Goal: Check status: Check status

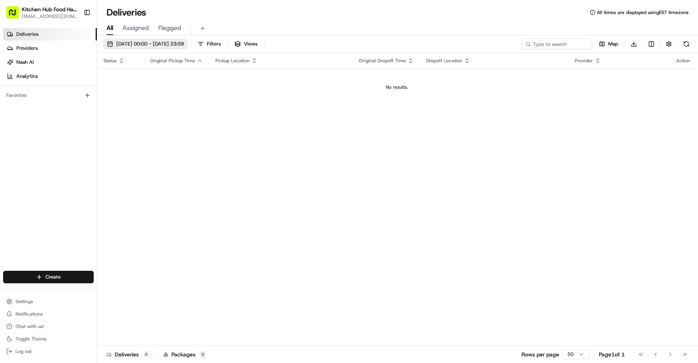
click at [125, 47] on span "[DATE] 00:00 - [DATE] 23:59" at bounding box center [150, 43] width 68 height 7
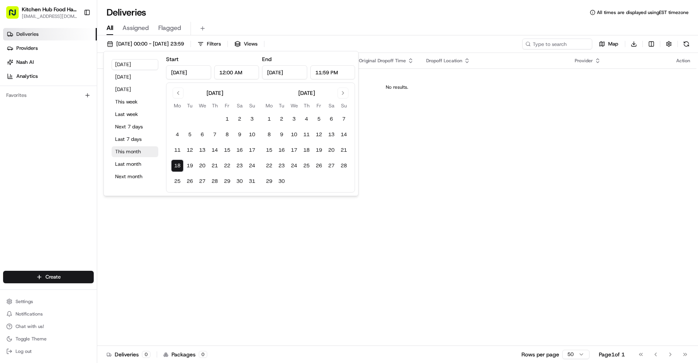
click at [131, 157] on button "This month" at bounding box center [135, 151] width 47 height 11
type input "[DATE]"
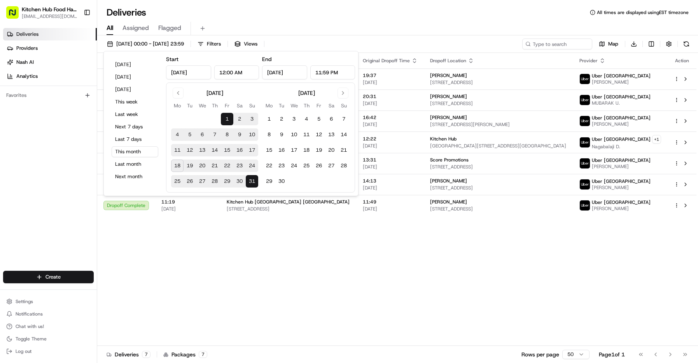
click at [300, 289] on div "Status Original Pickup Time Pickup Location Original Dropoff Time Dropoff Locat…" at bounding box center [396, 199] width 599 height 293
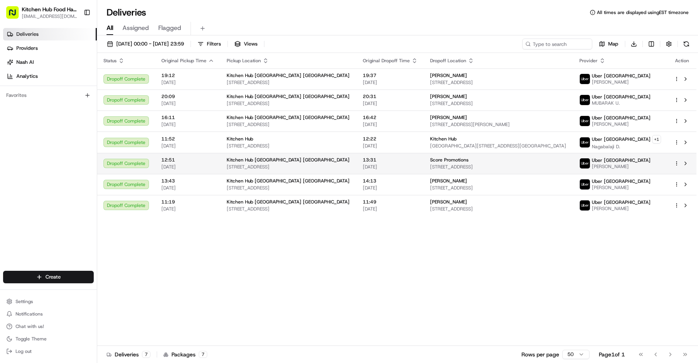
click at [447, 168] on span "[STREET_ADDRESS]" at bounding box center [498, 167] width 137 height 6
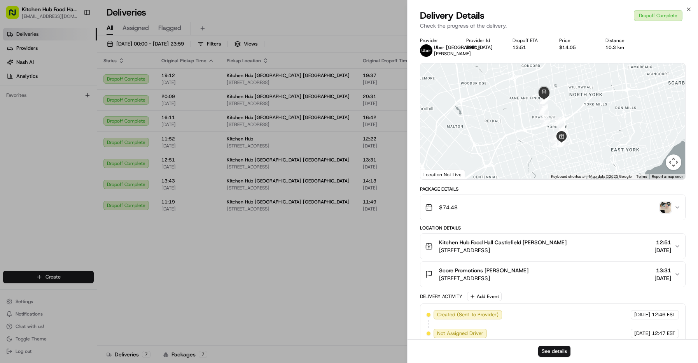
drag, startPoint x: 440, startPoint y: 279, endPoint x: 576, endPoint y: 268, distance: 136.6
click at [576, 268] on div "Score Promotions [PERSON_NAME] [STREET_ADDRESS] 13:31 [DATE]" at bounding box center [549, 274] width 249 height 16
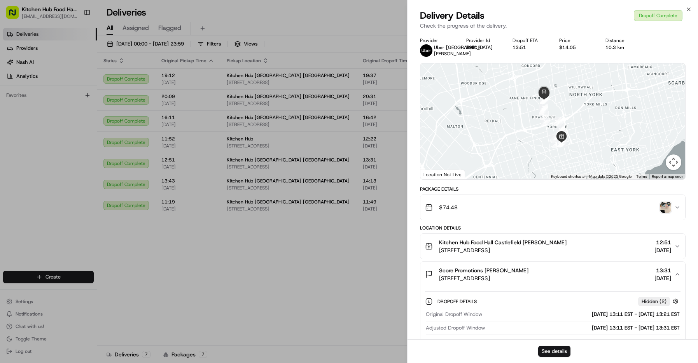
drag, startPoint x: 581, startPoint y: 278, endPoint x: 463, endPoint y: 275, distance: 118.3
click at [463, 275] on div "Score Promotions [PERSON_NAME] [STREET_ADDRESS] 13:31 [DATE]" at bounding box center [549, 274] width 249 height 16
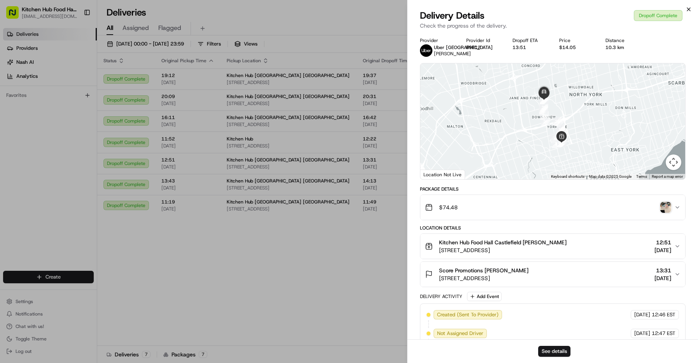
click at [688, 9] on icon "button" at bounding box center [689, 9] width 6 height 6
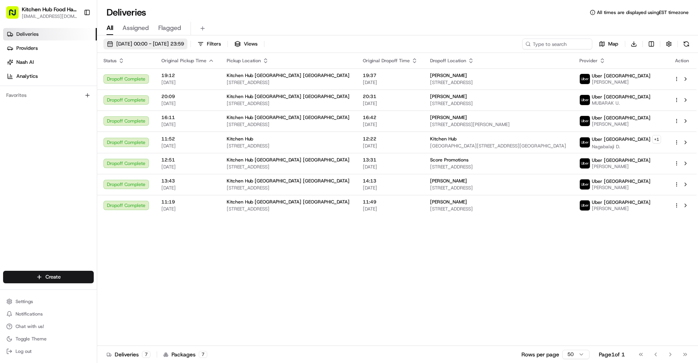
click at [135, 45] on span "[DATE] 00:00 - [DATE] 23:59" at bounding box center [150, 43] width 68 height 7
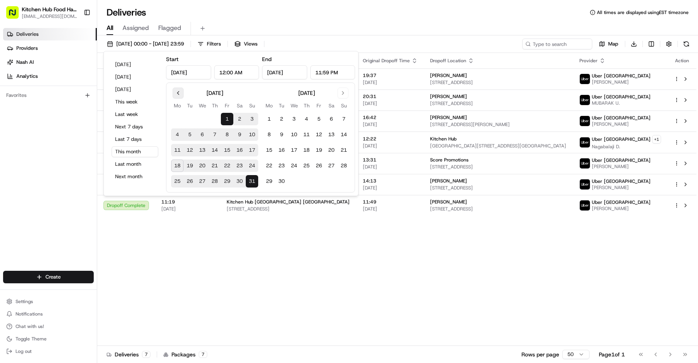
click at [178, 95] on button "Go to previous month" at bounding box center [178, 93] width 11 height 11
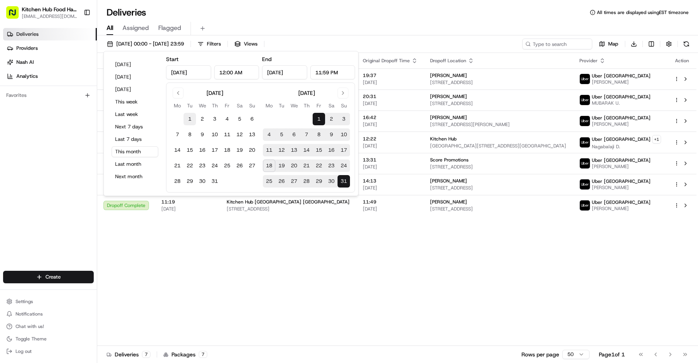
click at [191, 119] on button "1" at bounding box center [190, 119] width 12 height 12
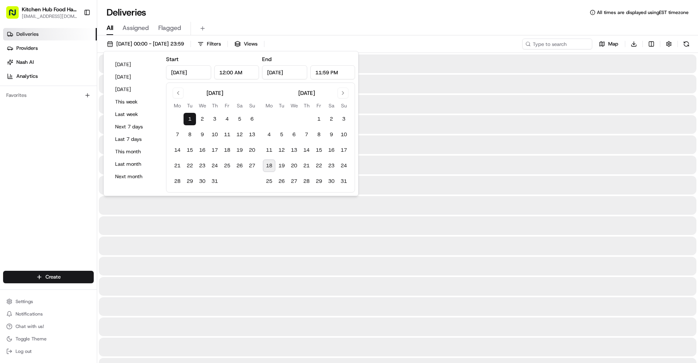
type input "[DATE]"
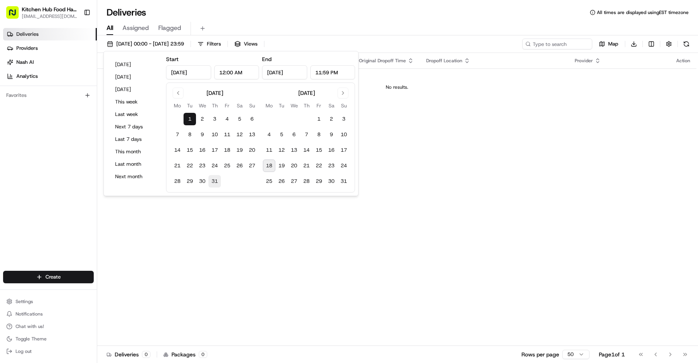
click at [218, 183] on button "31" at bounding box center [215, 181] width 12 height 12
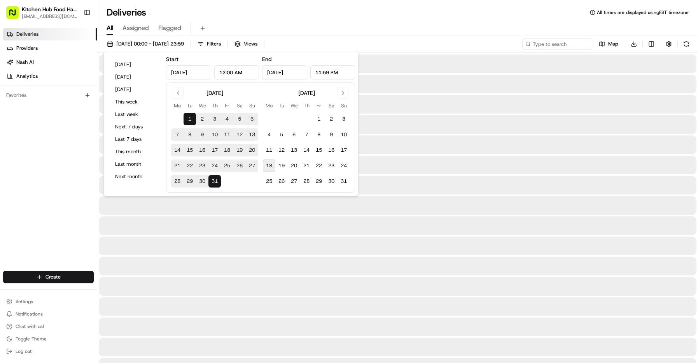
type input "[DATE]"
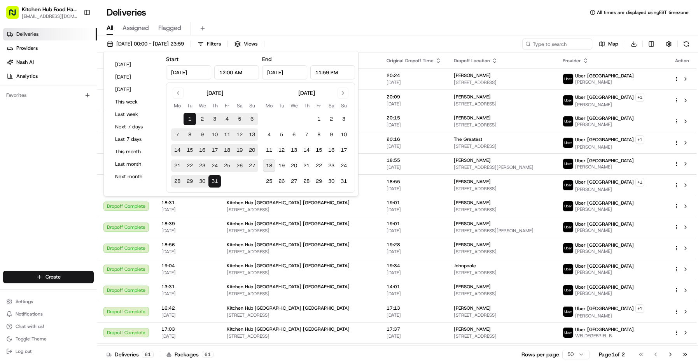
click at [376, 29] on div "All Assigned Flagged" at bounding box center [397, 29] width 601 height 14
